Goal: Complete application form

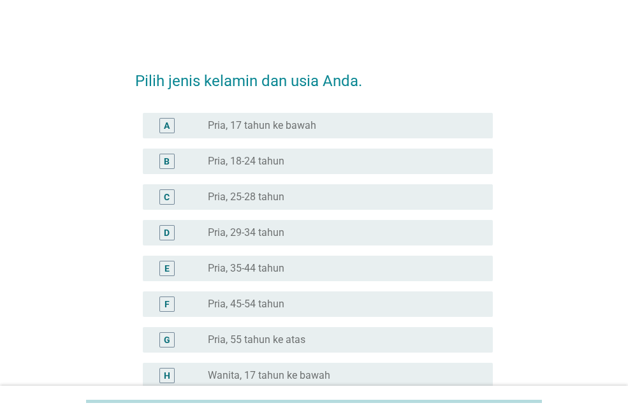
click at [304, 270] on div "radio_button_unchecked Pria, 35-44 tahun" at bounding box center [340, 268] width 265 height 13
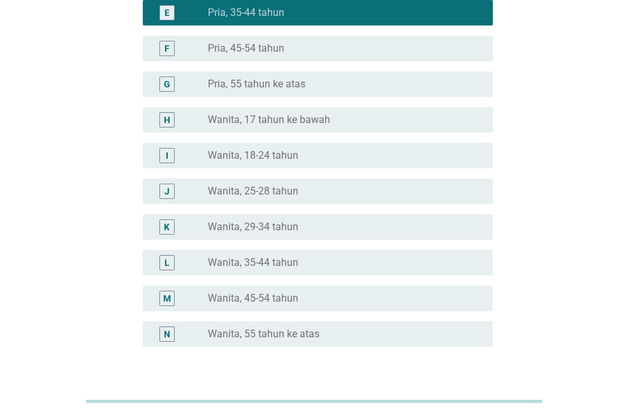
scroll to position [255, 0]
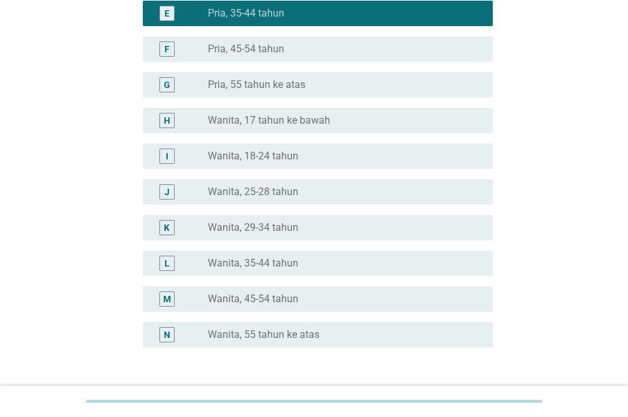
click at [304, 269] on div "radio_button_unchecked Wanita, 35-44 tahun" at bounding box center [340, 263] width 265 height 13
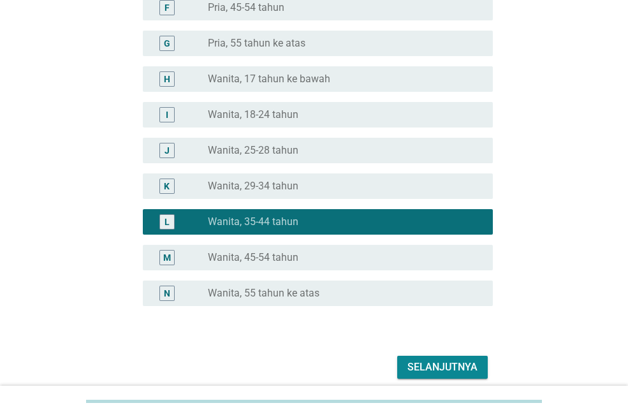
scroll to position [349, 0]
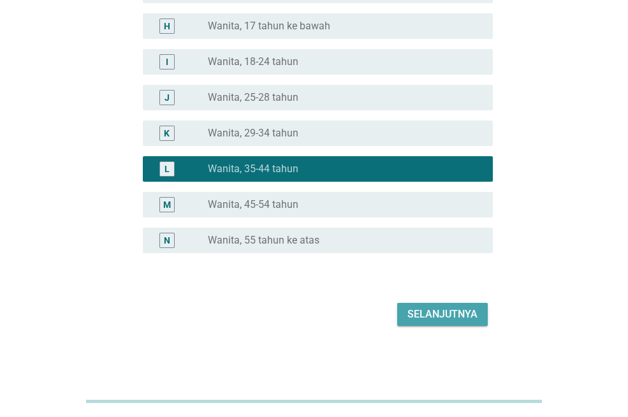
click at [435, 307] on div "Selanjutnya" at bounding box center [442, 314] width 70 height 15
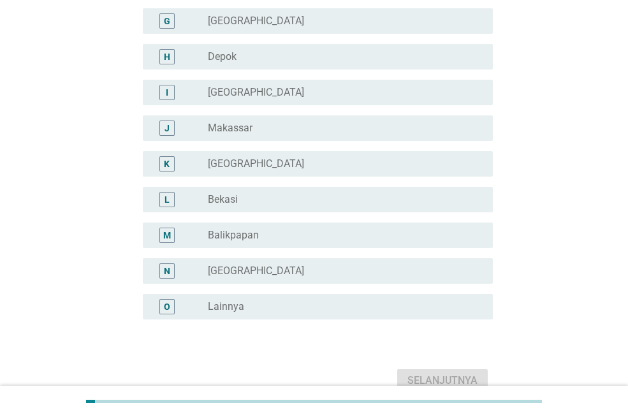
scroll to position [382, 0]
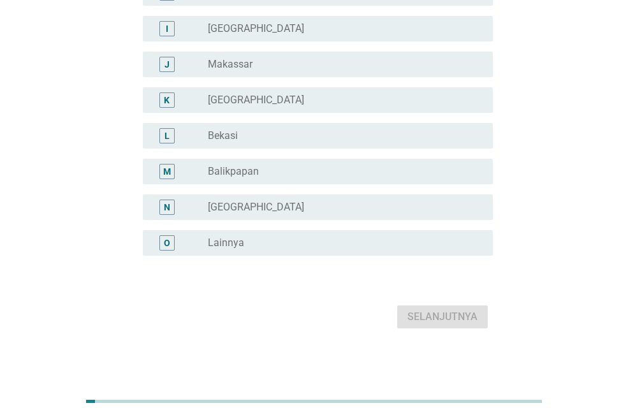
click at [379, 245] on div "radio_button_unchecked Lainnya" at bounding box center [340, 242] width 265 height 13
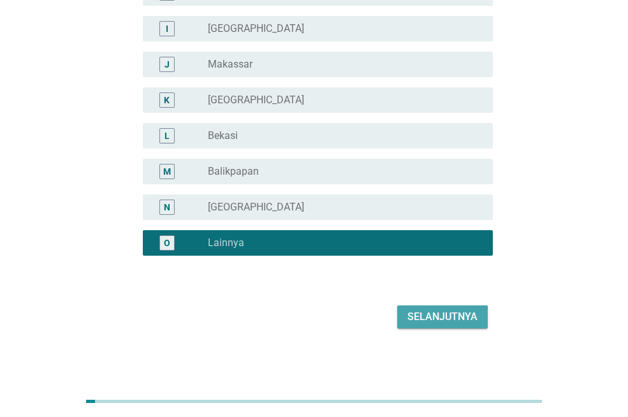
click at [445, 325] on button "Selanjutnya" at bounding box center [442, 316] width 91 height 23
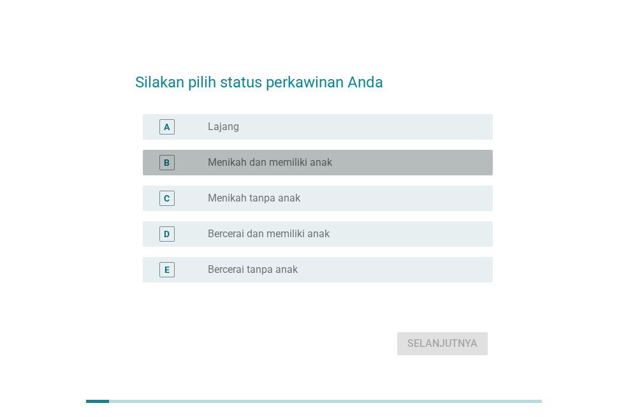
click at [290, 161] on label "Menikah dan memiliki anak" at bounding box center [270, 162] width 124 height 13
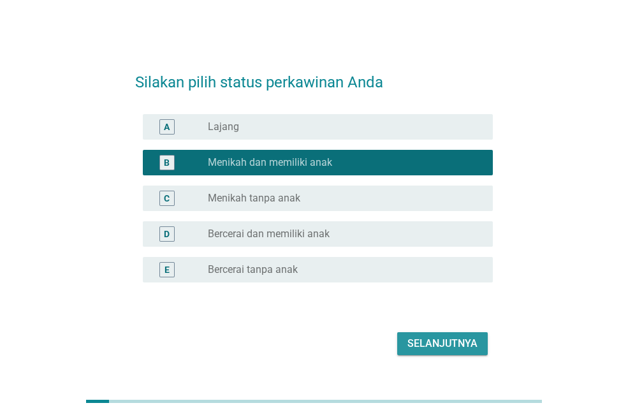
click at [441, 342] on div "Selanjutnya" at bounding box center [442, 343] width 70 height 15
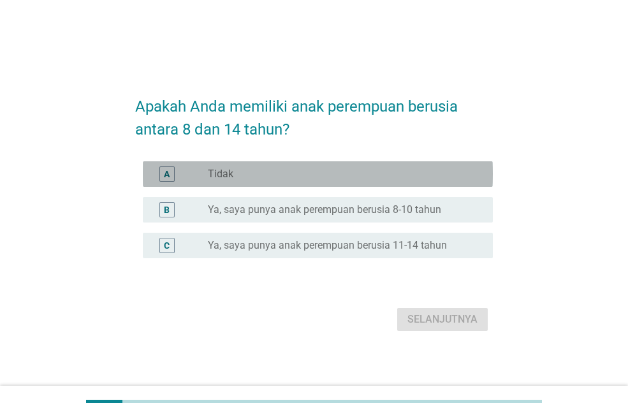
click at [272, 168] on div "radio_button_unchecked Tidak" at bounding box center [340, 174] width 265 height 13
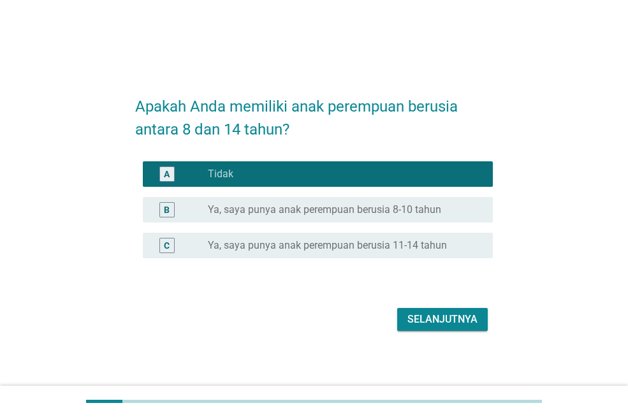
click at [440, 323] on div "Selanjutnya" at bounding box center [442, 319] width 70 height 15
